Goal: Understand process/instructions

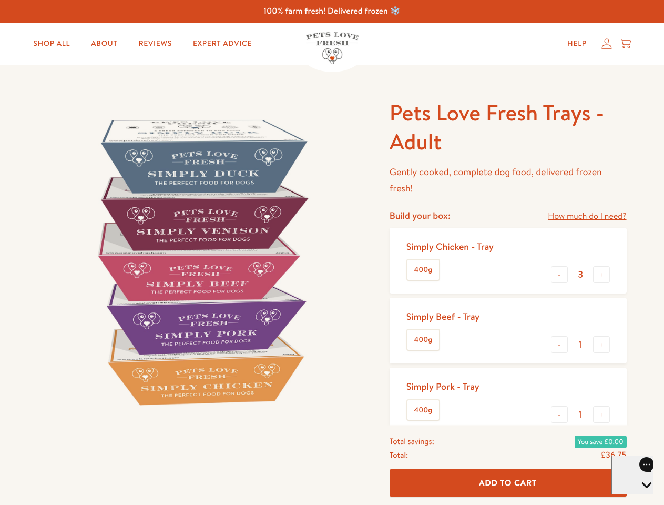
click at [332, 252] on img at bounding box center [201, 261] width 326 height 326
click at [587, 216] on link "How much do I need?" at bounding box center [587, 216] width 78 height 14
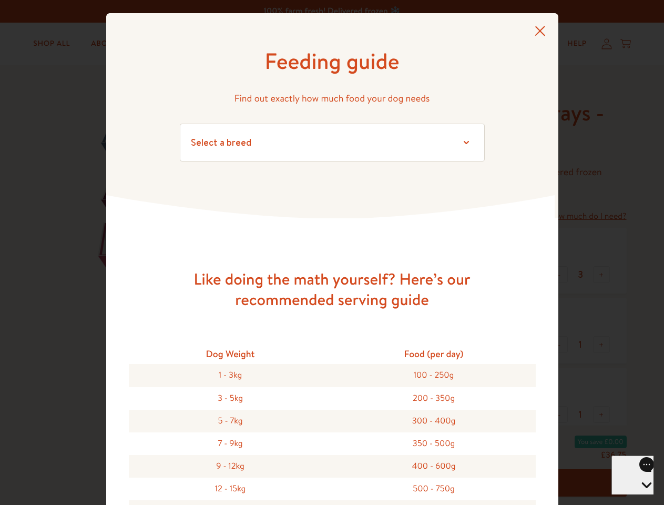
click at [559, 274] on div "Feeding guide Find out exactly how much food your dog needs Select a breed Affe…" at bounding box center [332, 252] width 664 height 505
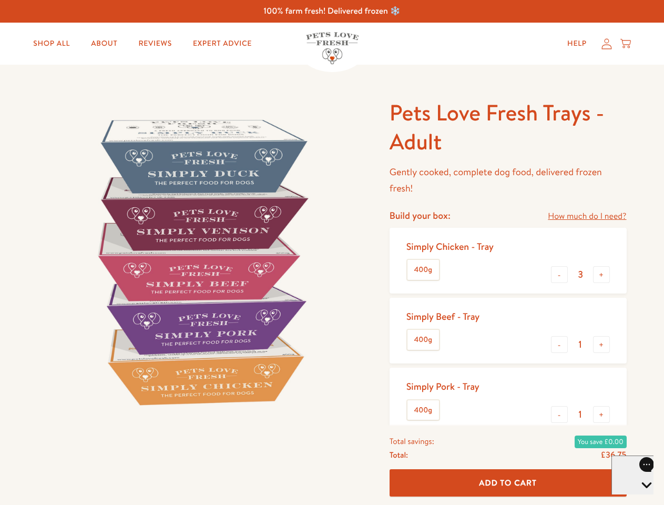
click at [601, 274] on button "+" at bounding box center [601, 274] width 17 height 17
type input "4"
click at [559, 344] on button "-" at bounding box center [559, 344] width 17 height 17
click at [601, 344] on button "+" at bounding box center [601, 344] width 17 height 17
type input "1"
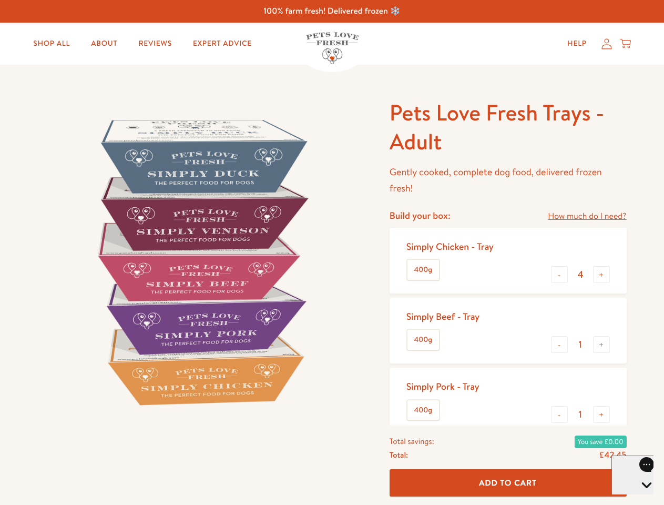
click at [559, 414] on button "-" at bounding box center [559, 414] width 17 height 17
click at [601, 414] on button "+" at bounding box center [601, 414] width 17 height 17
type input "1"
